Goal: Task Accomplishment & Management: Manage account settings

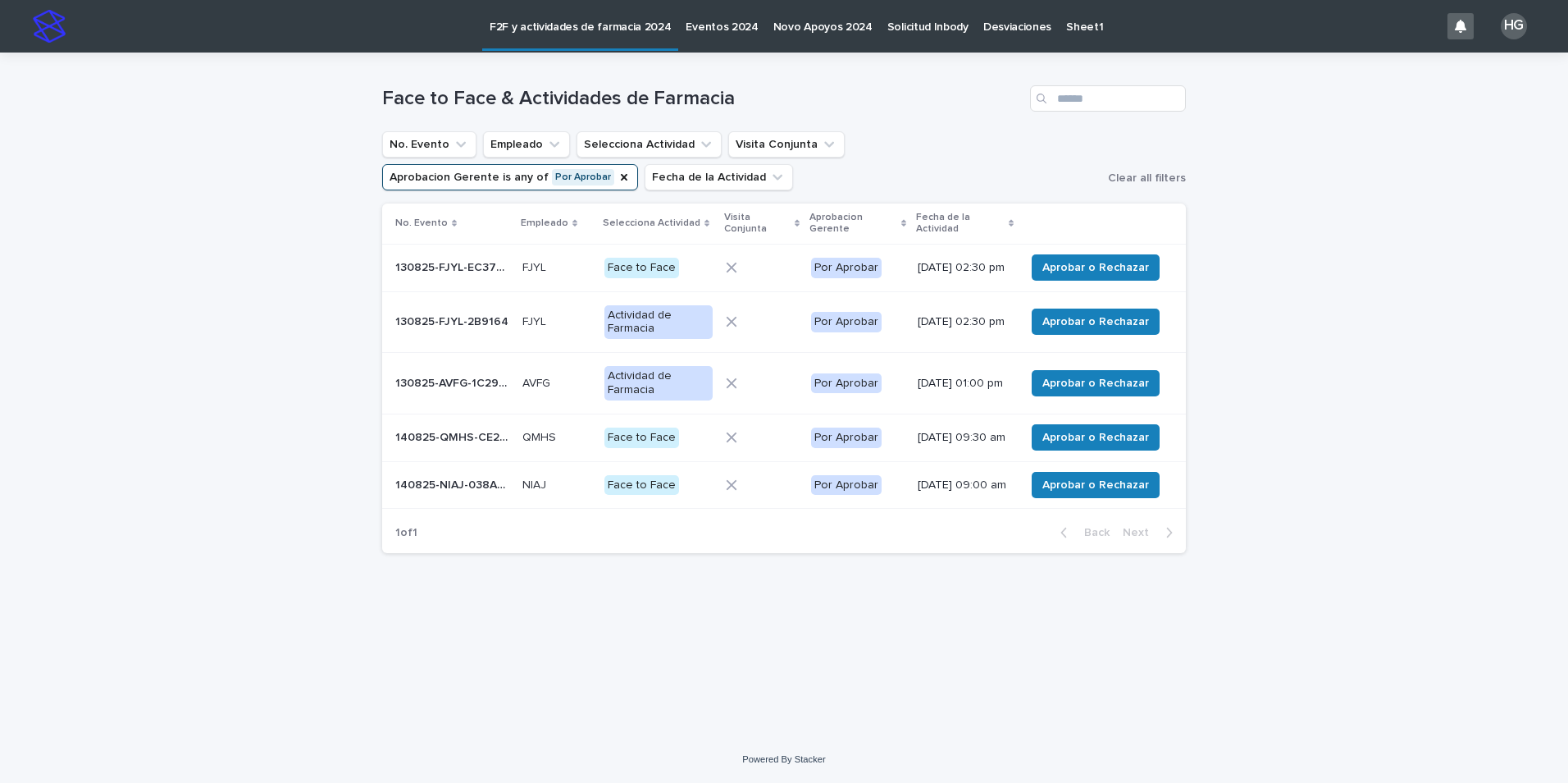
click at [845, 274] on div "Por Aprobar" at bounding box center [847, 268] width 71 height 21
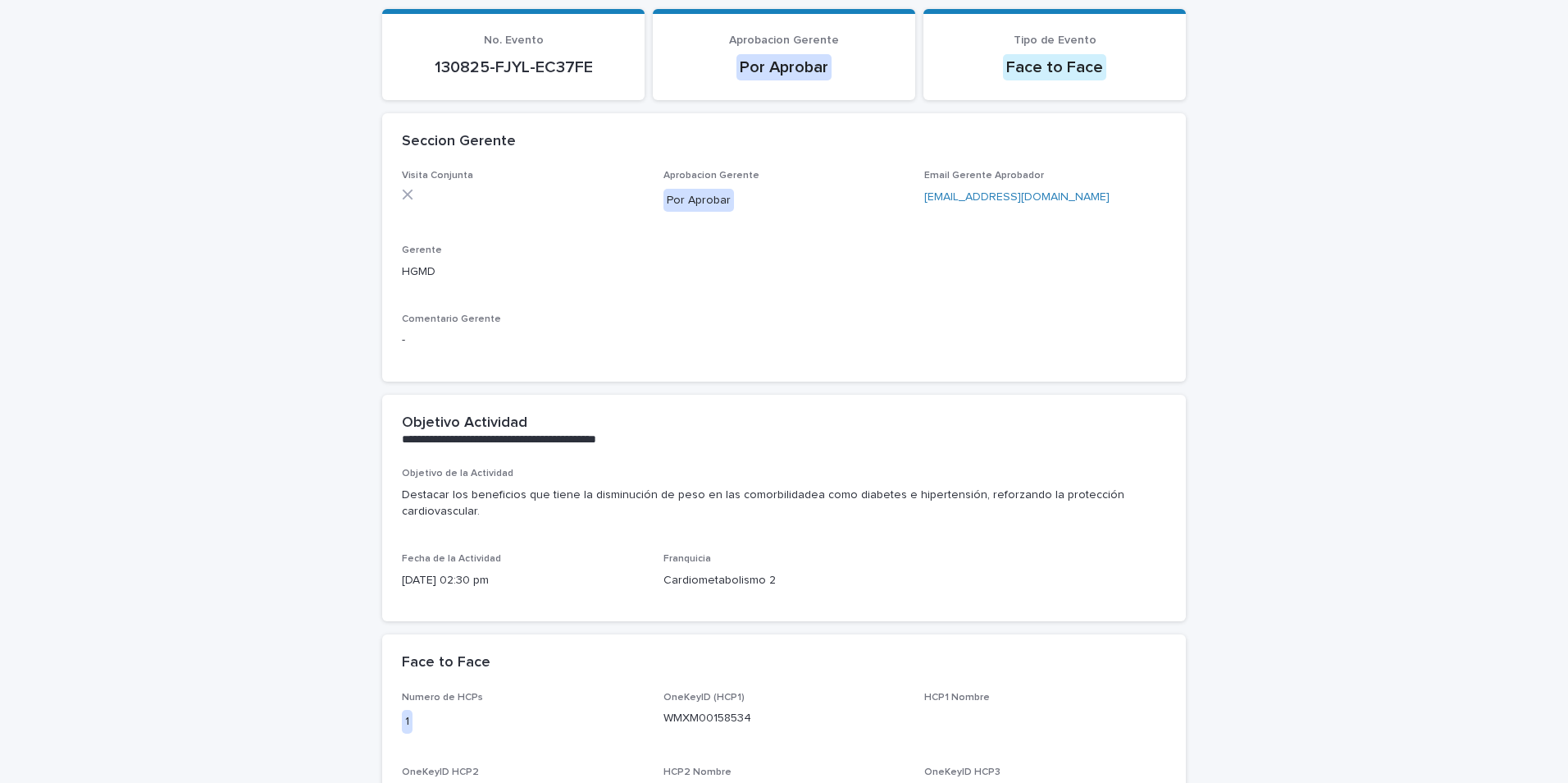
scroll to position [164, 0]
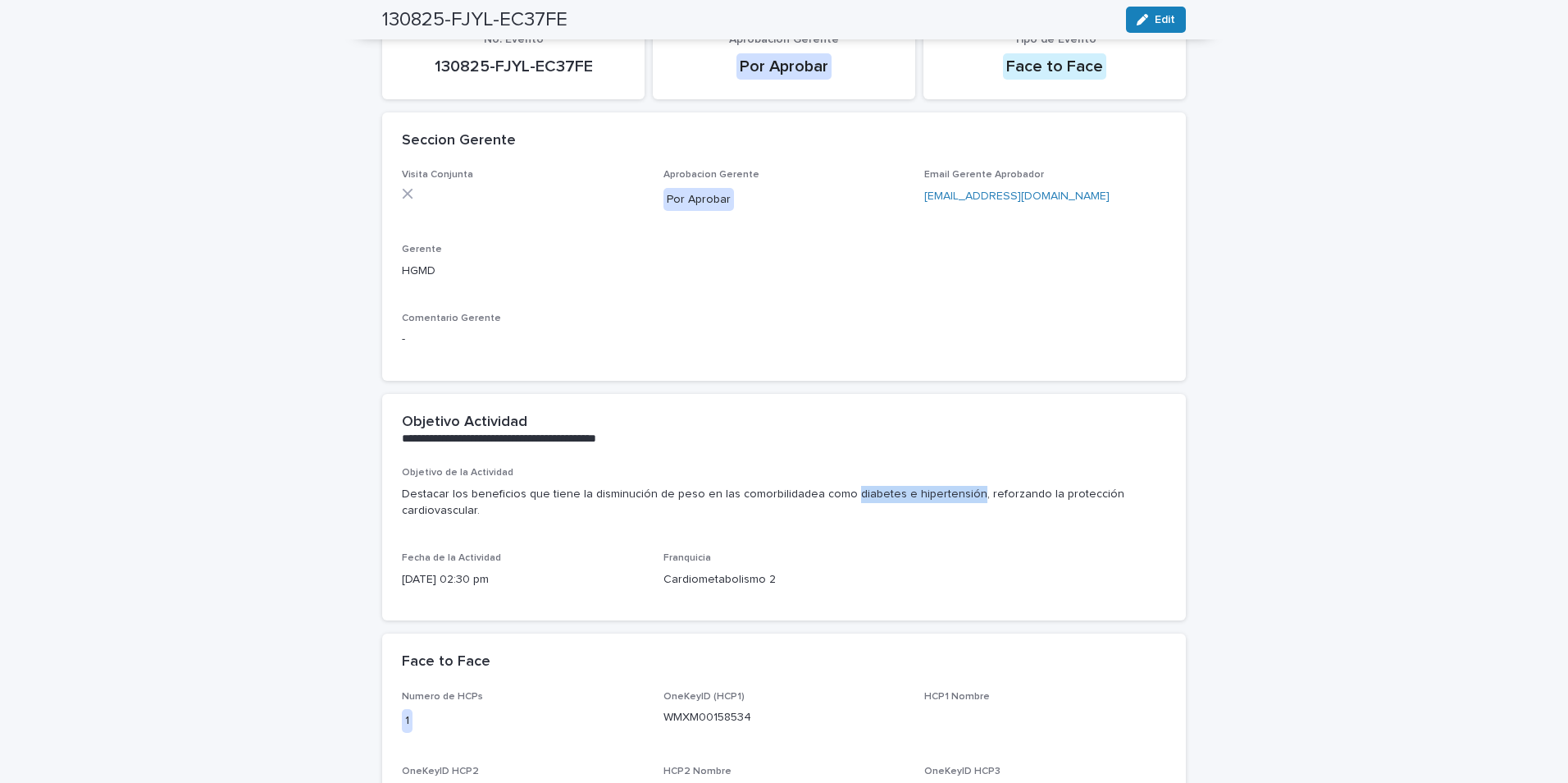
drag, startPoint x: 831, startPoint y: 493, endPoint x: 947, endPoint y: 492, distance: 116.0
click at [947, 492] on p "Destacar los beneficios que tiene la disminución de peso en las comorbilidadea …" at bounding box center [784, 503] width 765 height 35
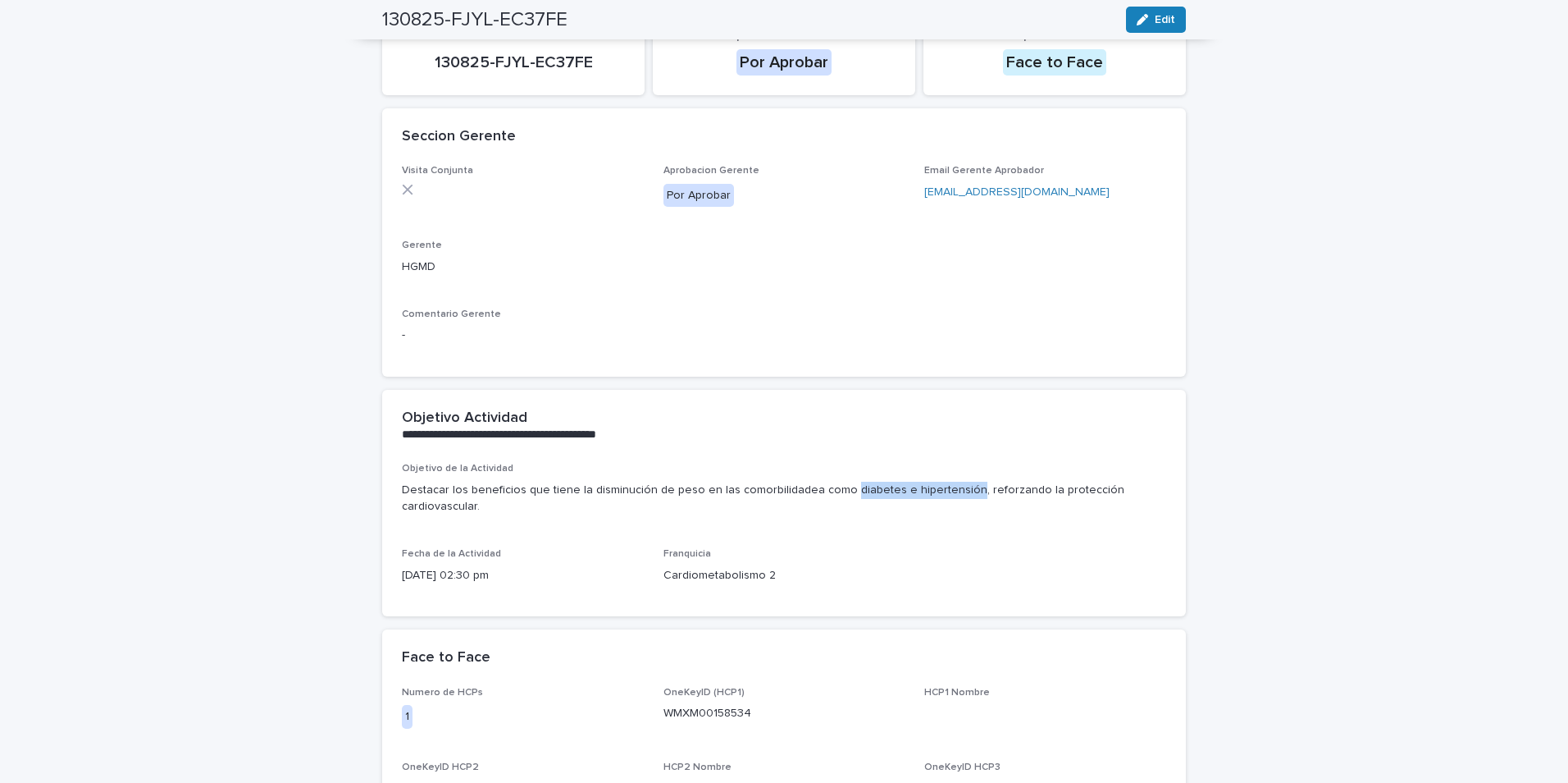
scroll to position [0, 0]
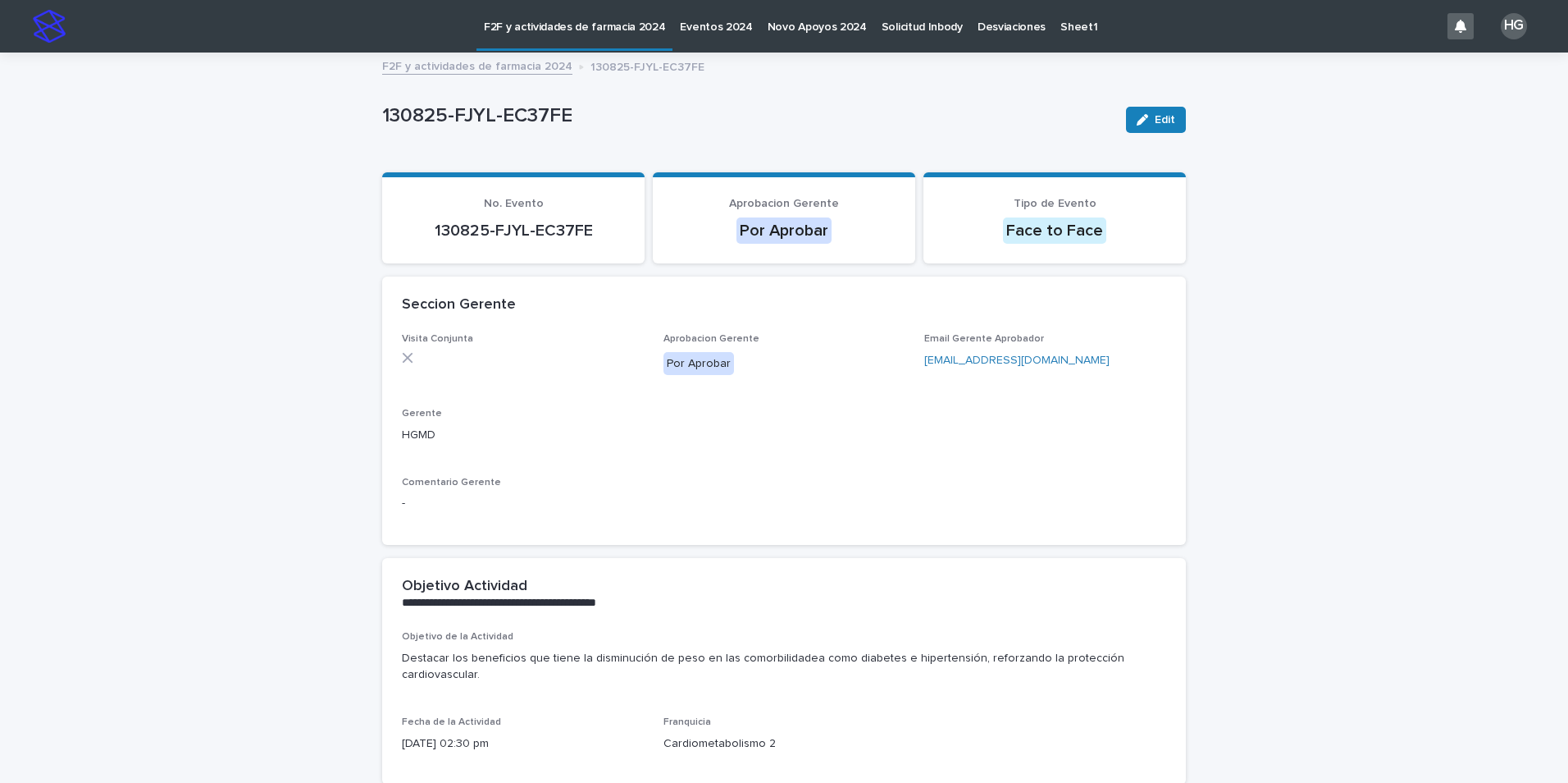
click at [1113, 394] on div "Visita Conjunta Aprobacion Gerente Por Aprobar Email Gerente Aprobador [EMAIL_A…" at bounding box center [784, 430] width 765 height 192
click at [1171, 129] on button "Edit" at bounding box center [1156, 119] width 60 height 26
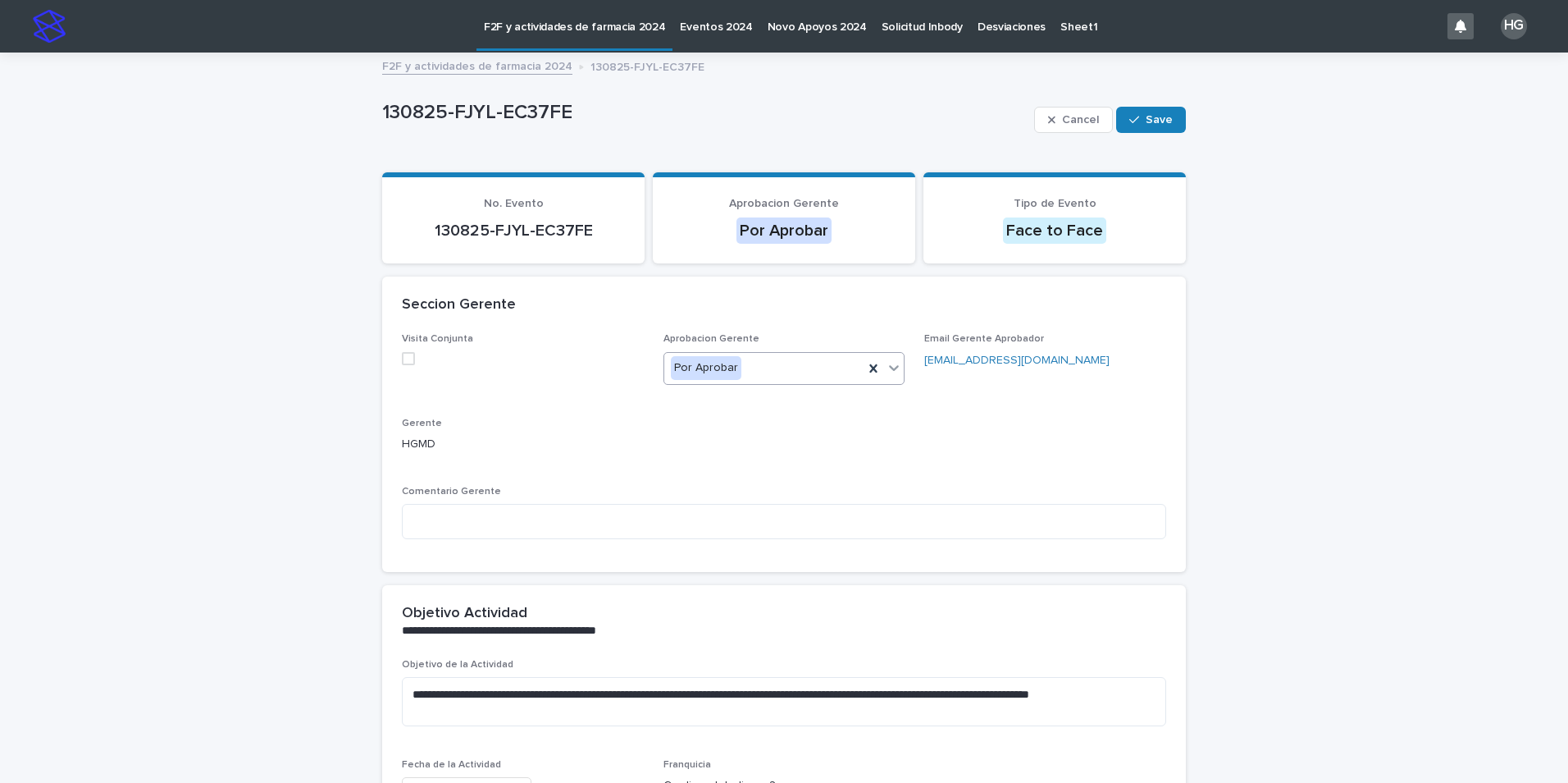
click at [890, 368] on icon at bounding box center [894, 368] width 10 height 6
click at [783, 428] on div "Aprobado" at bounding box center [778, 429] width 240 height 29
click at [1162, 124] on button "Save" at bounding box center [1151, 119] width 70 height 26
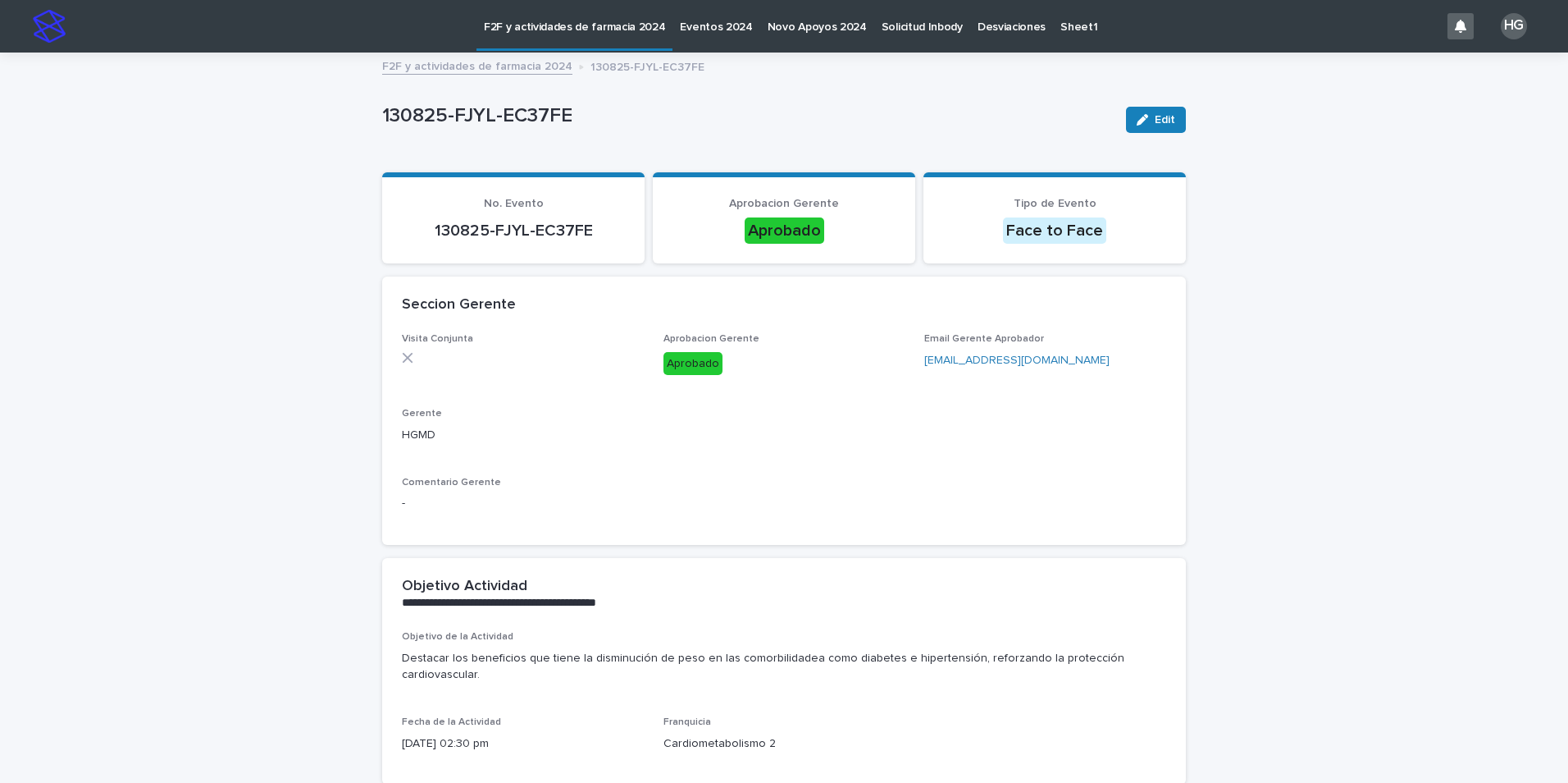
click at [487, 60] on link "F2F y actividades de farmacia 2024" at bounding box center [477, 66] width 190 height 19
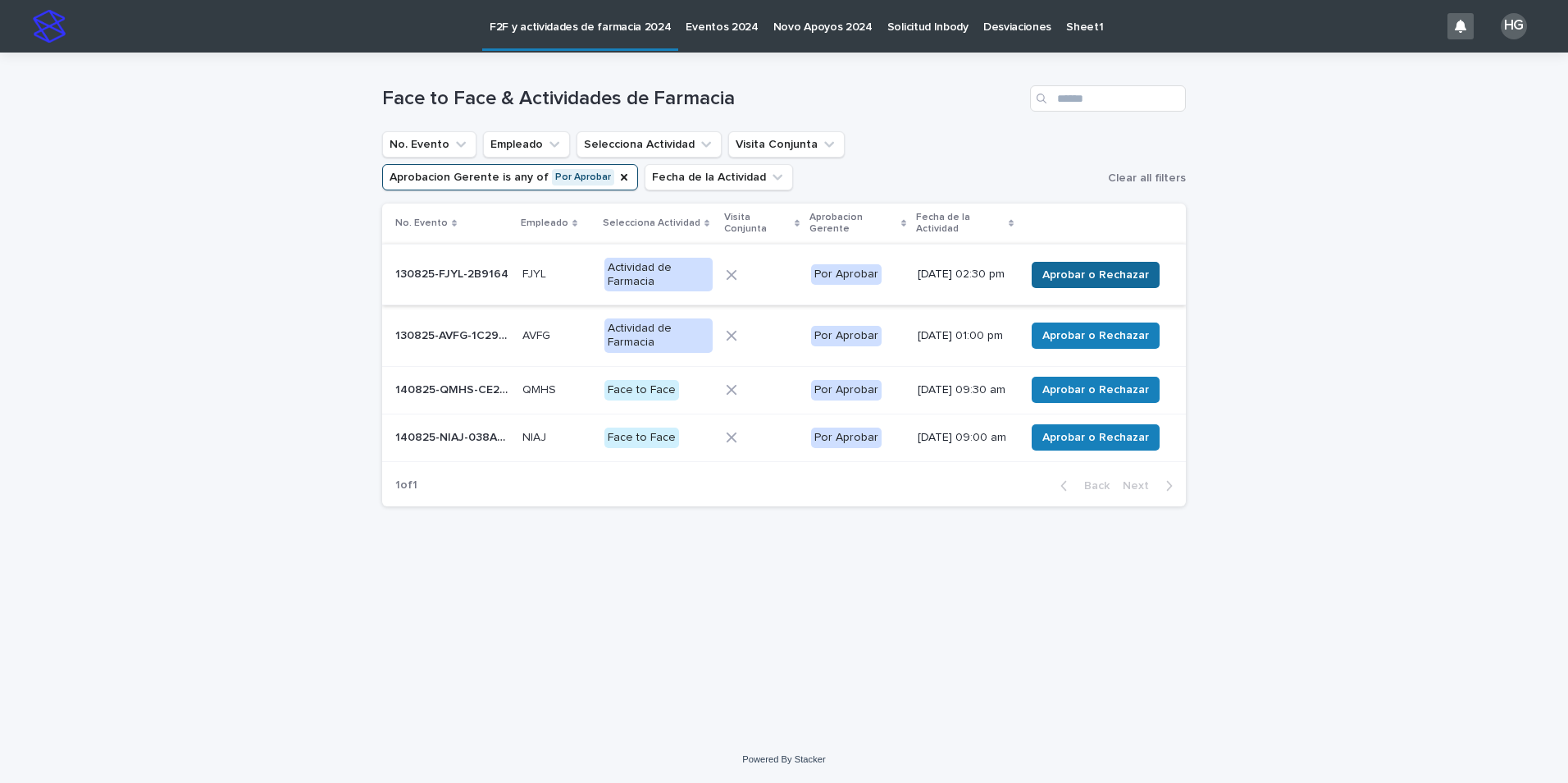
click at [1090, 279] on span "Aprobar o Rechazar" at bounding box center [1095, 275] width 106 height 16
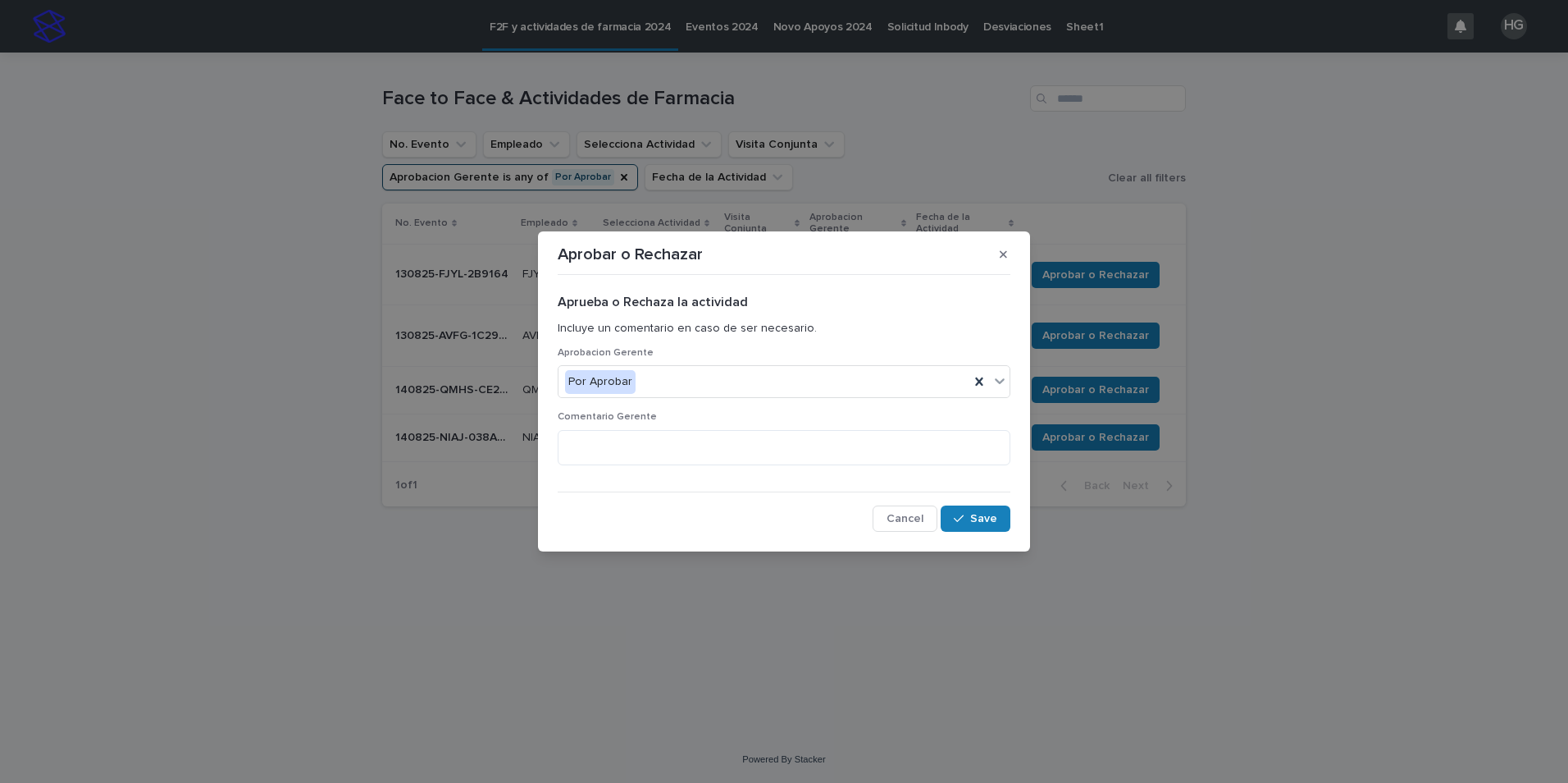
click at [921, 517] on span "Cancel" at bounding box center [905, 518] width 37 height 11
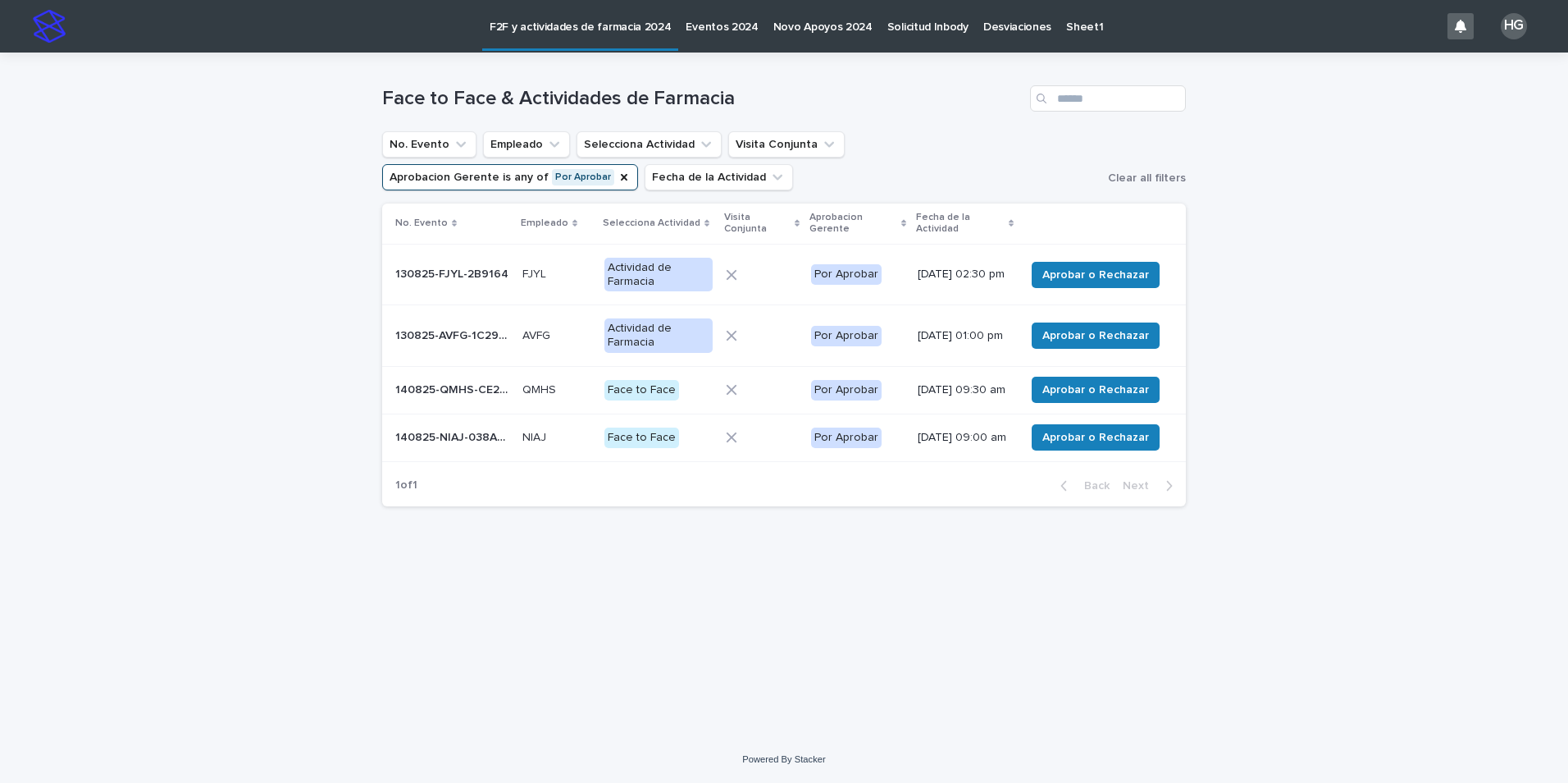
click at [783, 283] on div at bounding box center [761, 275] width 72 height 24
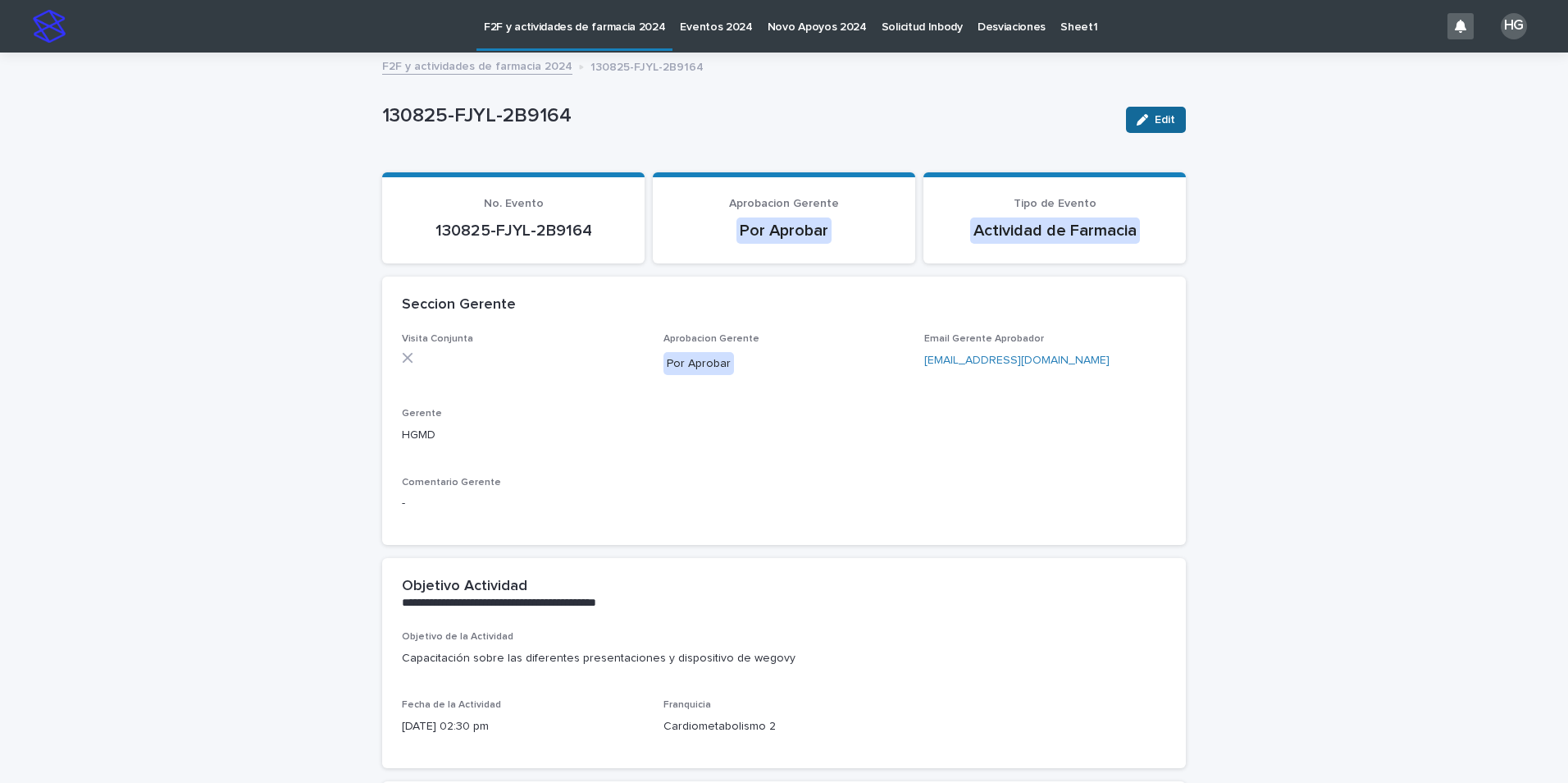
click at [1145, 124] on div "button" at bounding box center [1146, 119] width 18 height 11
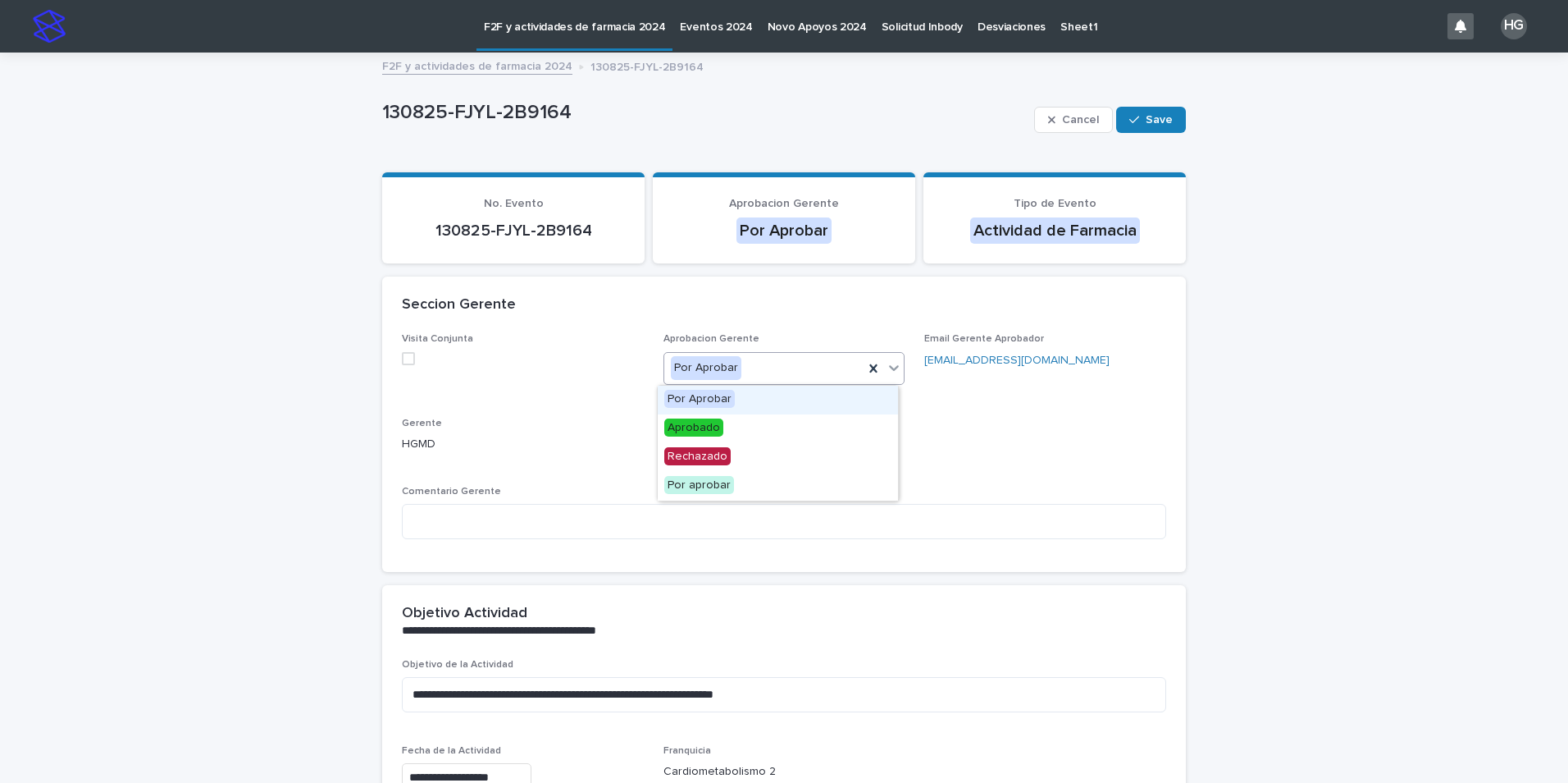
click at [788, 379] on div "Por Aprobar" at bounding box center [765, 367] width 200 height 27
click at [756, 432] on div "Aprobado" at bounding box center [778, 429] width 240 height 29
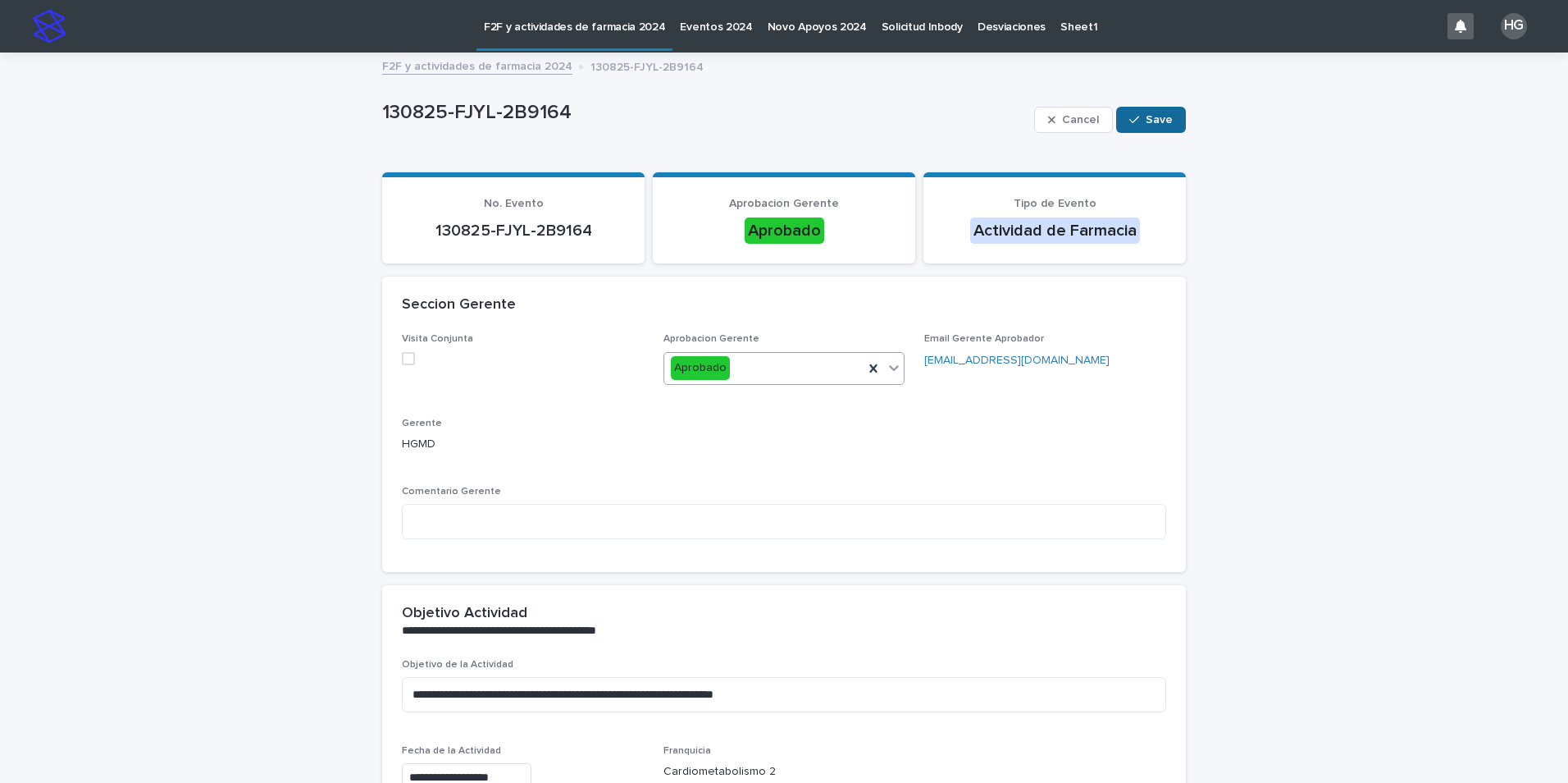
click at [1146, 118] on span "Save" at bounding box center [1159, 119] width 27 height 11
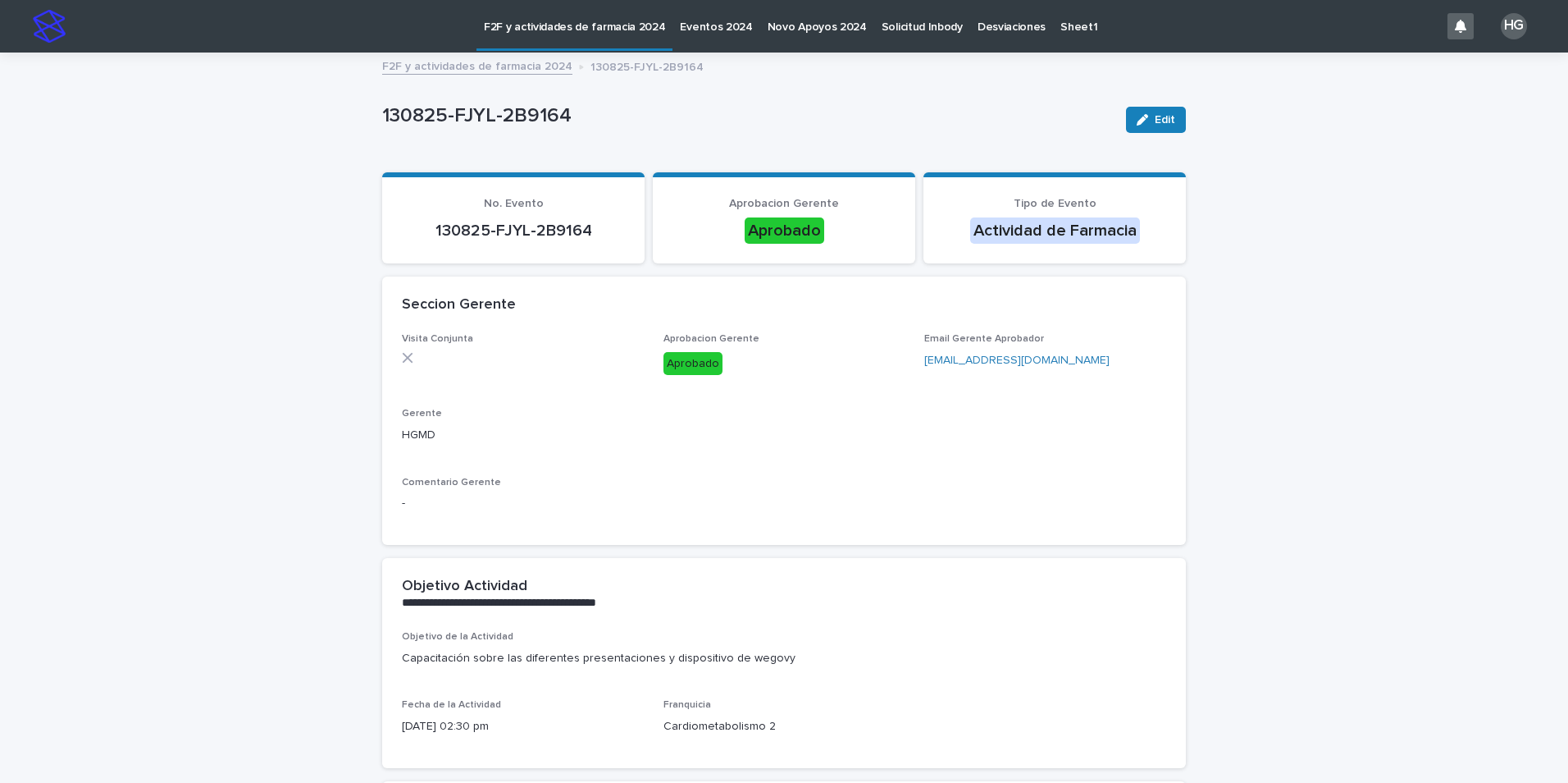
click at [530, 57] on link "F2F y actividades de farmacia 2024" at bounding box center [477, 66] width 190 height 19
